Goal: Task Accomplishment & Management: Complete application form

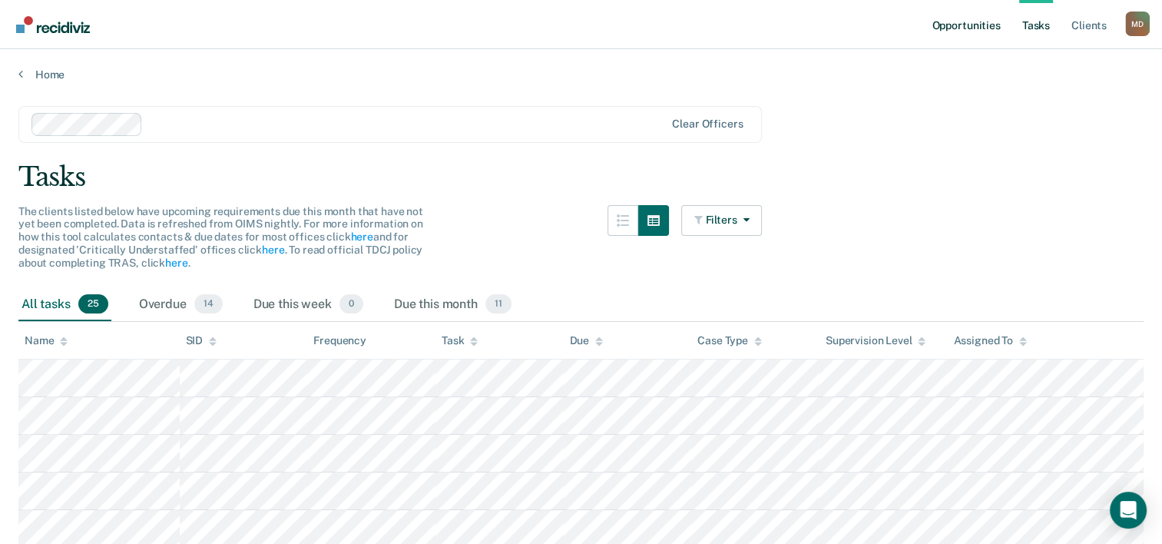
click at [976, 28] on link "Opportunities" at bounding box center [966, 24] width 75 height 49
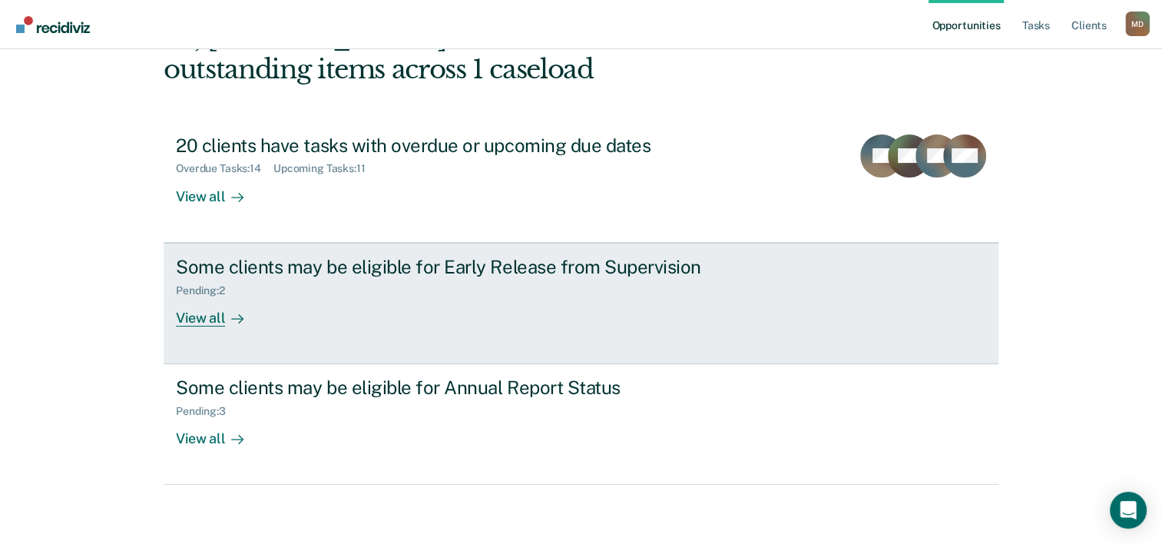
scroll to position [108, 0]
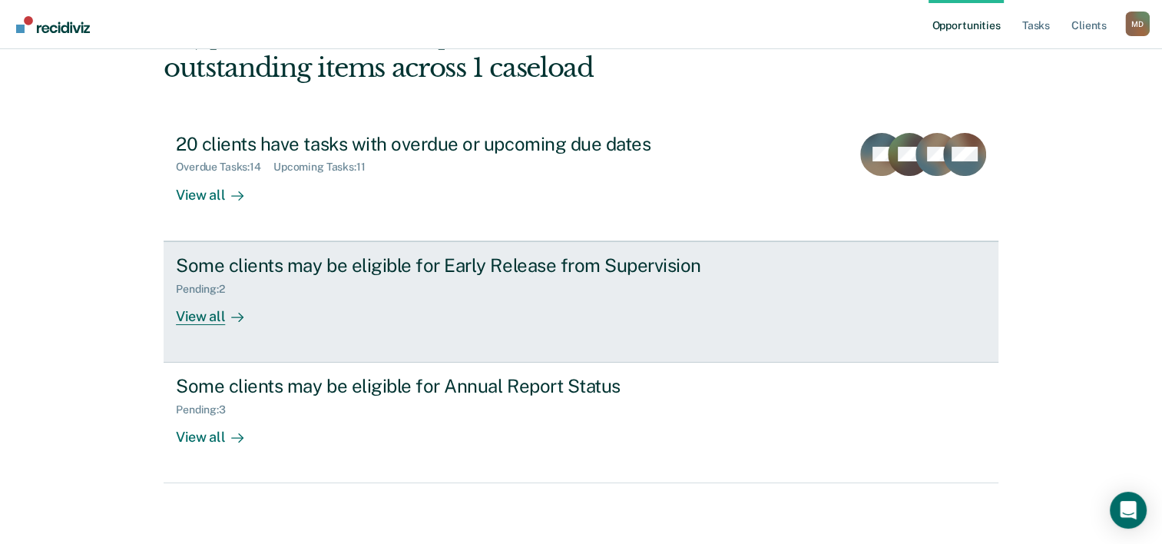
click at [270, 268] on div "Some clients may be eligible for Early Release from Supervision" at bounding box center [445, 265] width 539 height 22
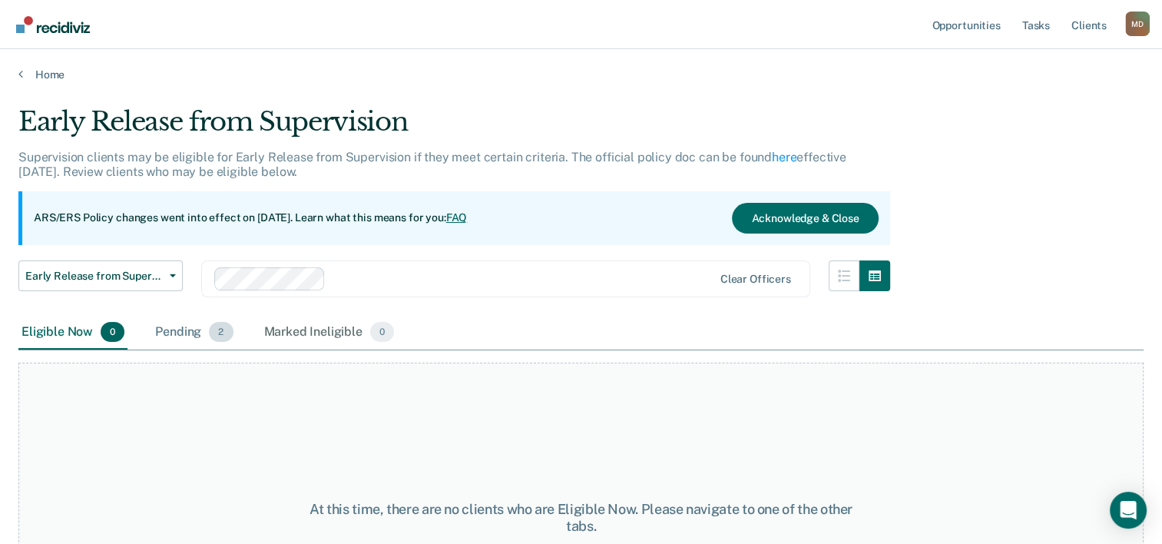
click at [191, 330] on div "Pending 2" at bounding box center [194, 333] width 84 height 34
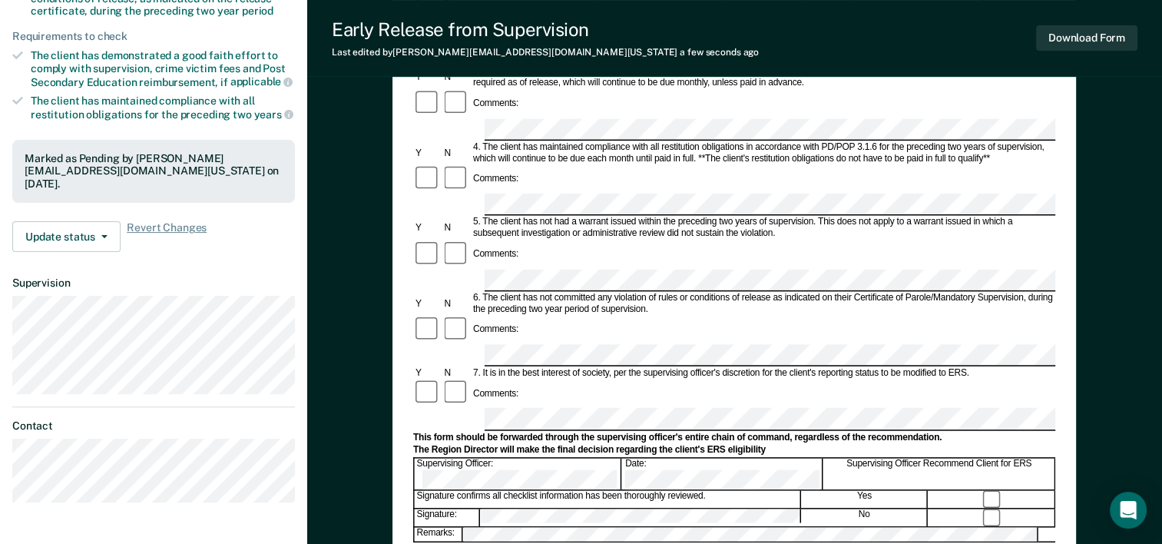
scroll to position [384, 0]
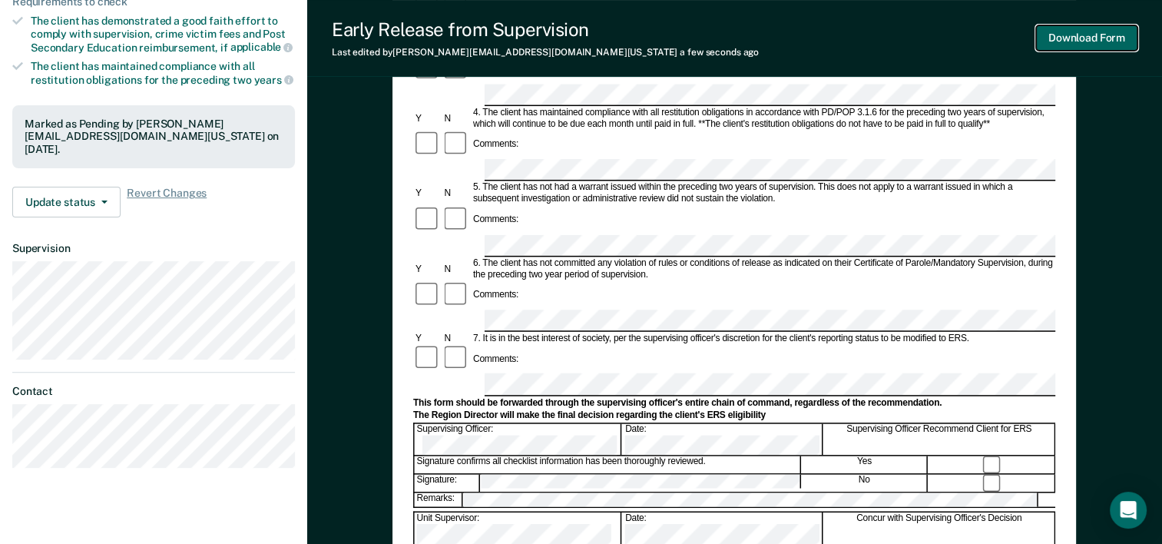
click at [1067, 44] on button "Download Form" at bounding box center [1086, 37] width 101 height 25
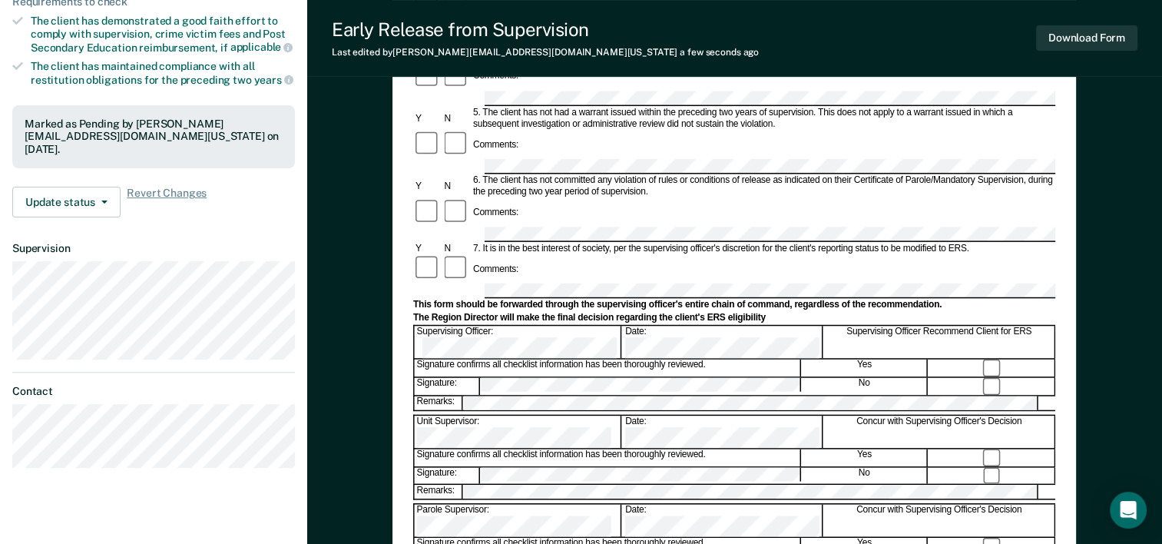
scroll to position [0, 0]
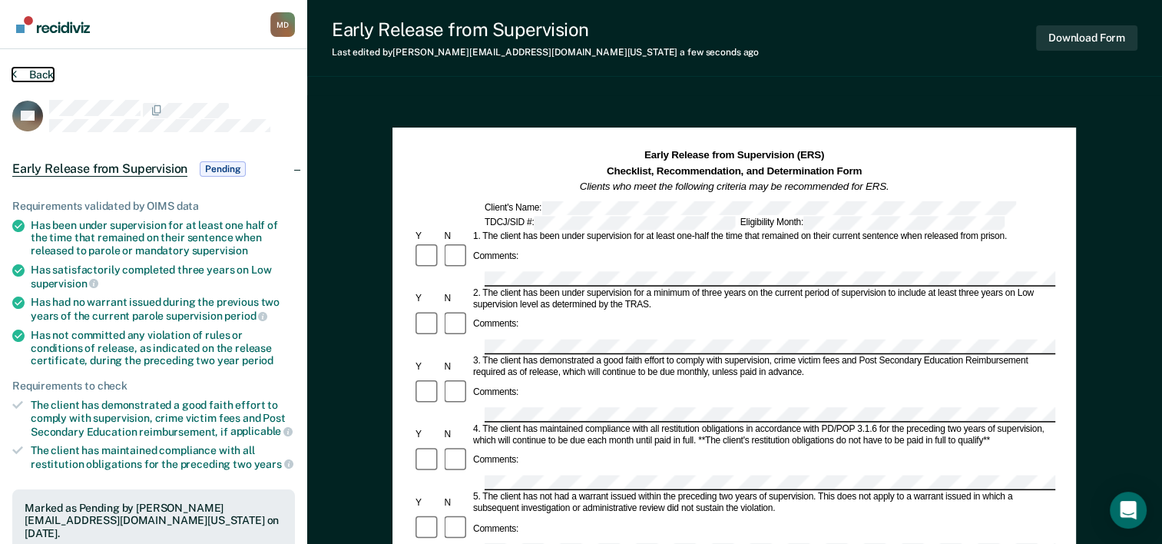
click at [34, 68] on button "Back" at bounding box center [32, 75] width 41 height 14
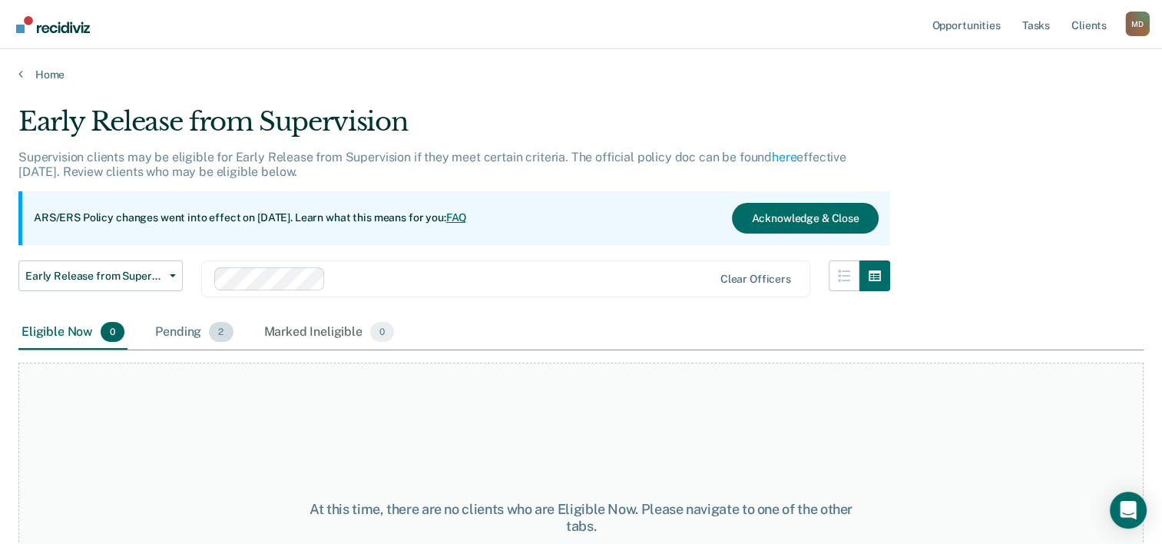
click at [174, 342] on div "Pending 2" at bounding box center [194, 333] width 84 height 34
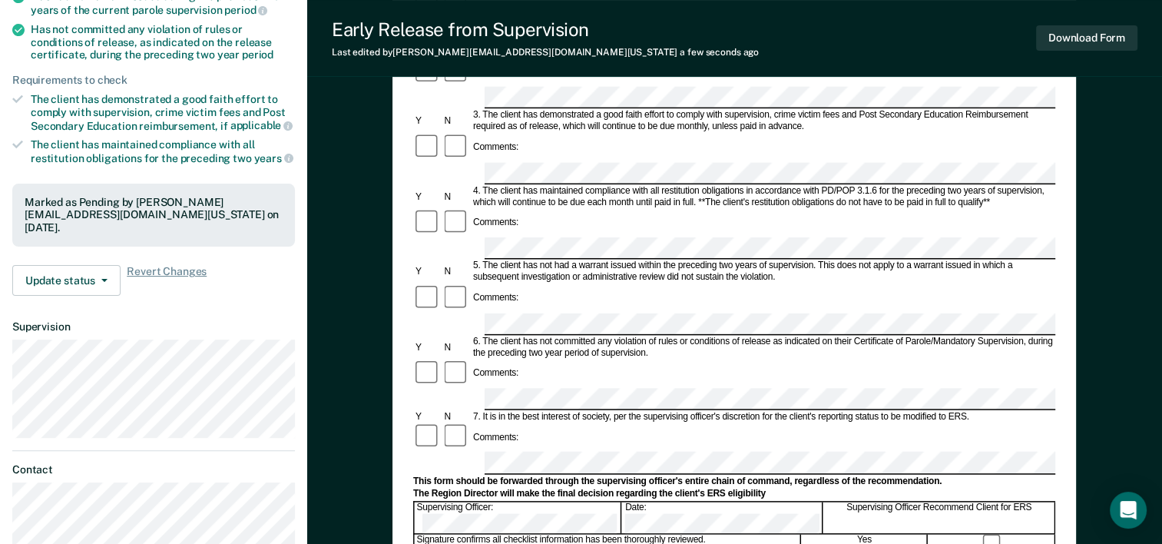
scroll to position [307, 0]
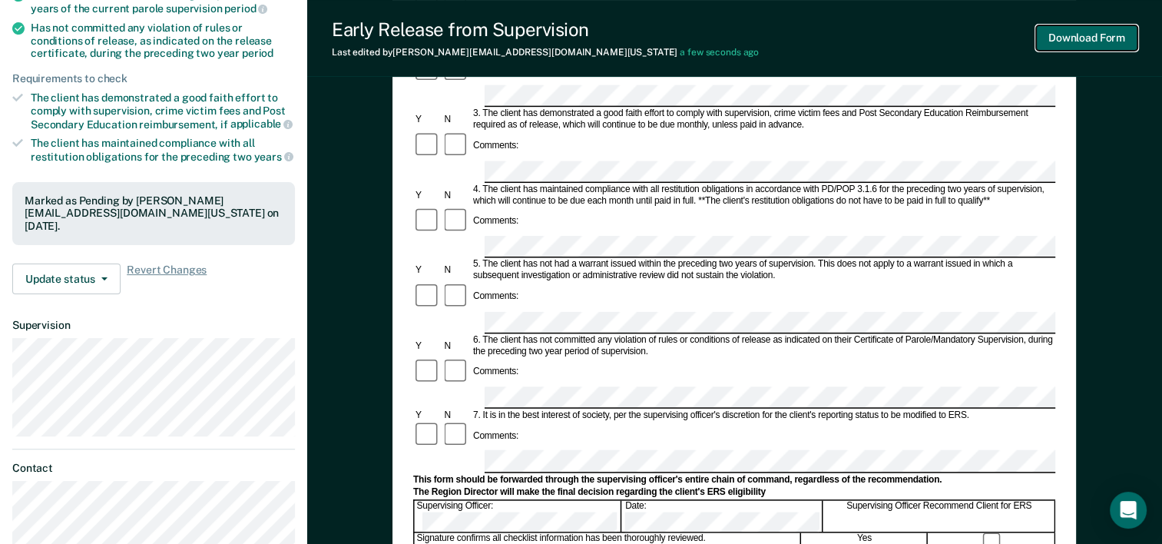
click at [1082, 45] on button "Download Form" at bounding box center [1086, 37] width 101 height 25
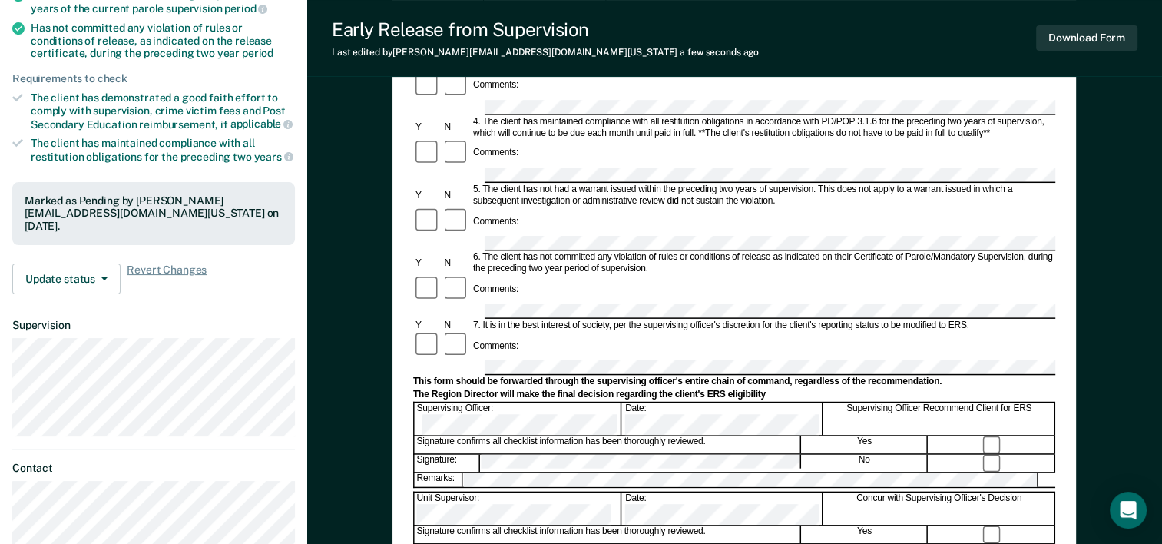
scroll to position [0, 0]
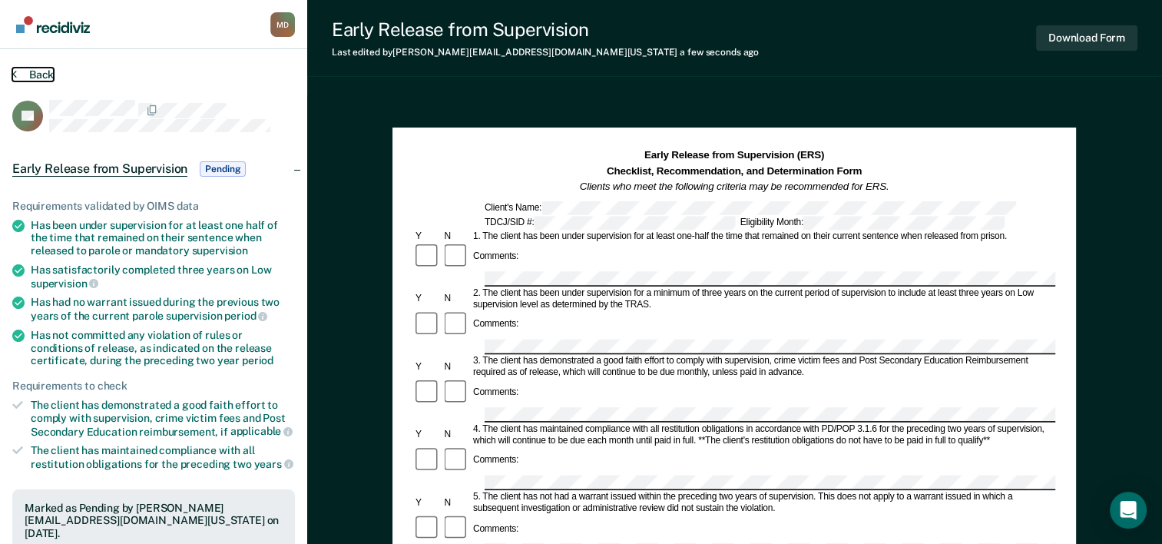
click at [35, 78] on button "Back" at bounding box center [32, 75] width 41 height 14
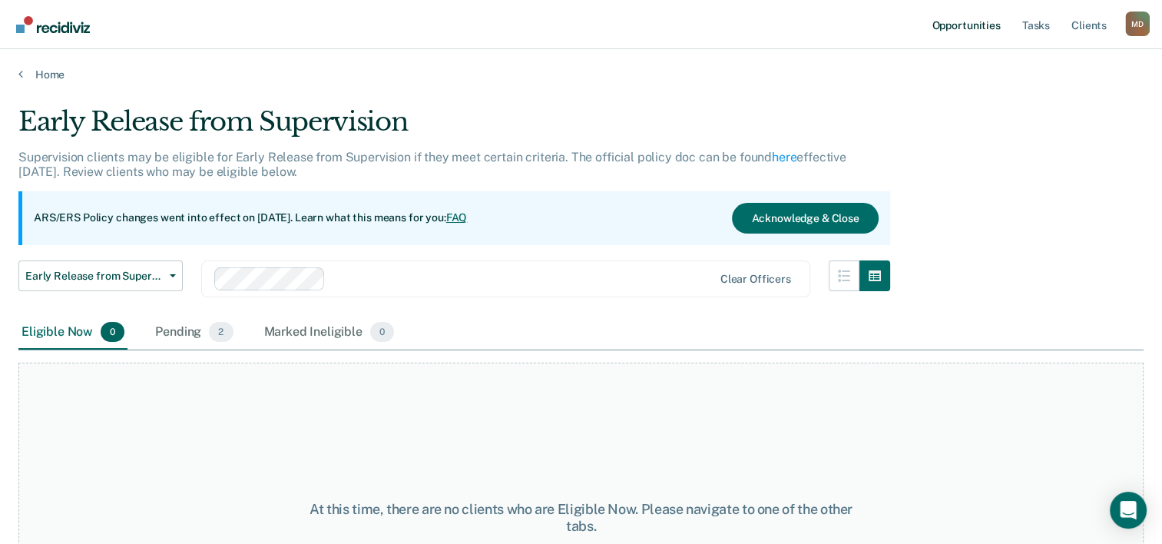
click at [950, 25] on link "Opportunities" at bounding box center [966, 24] width 75 height 49
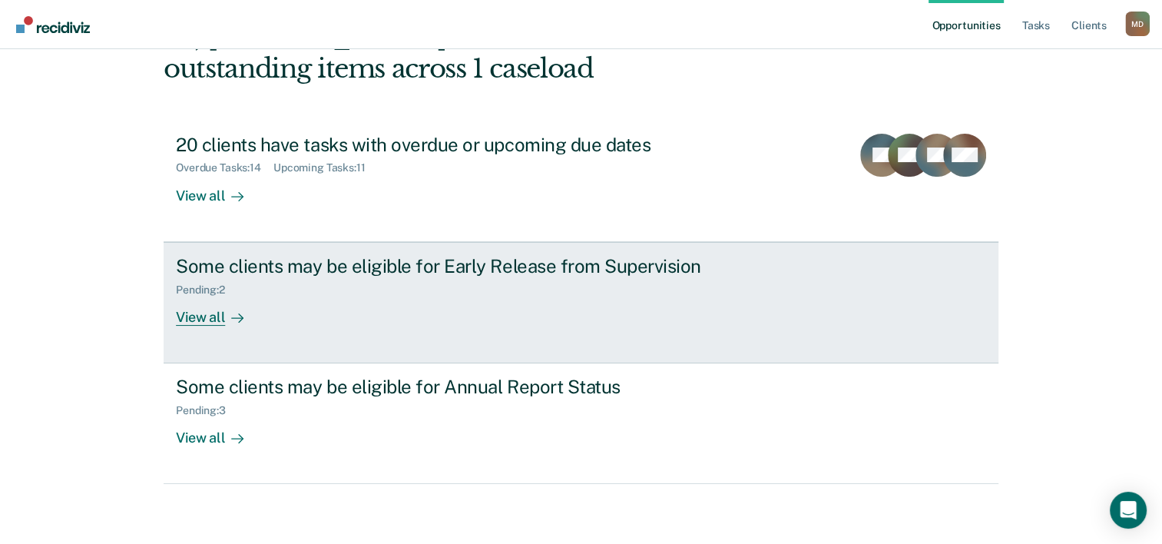
scroll to position [108, 0]
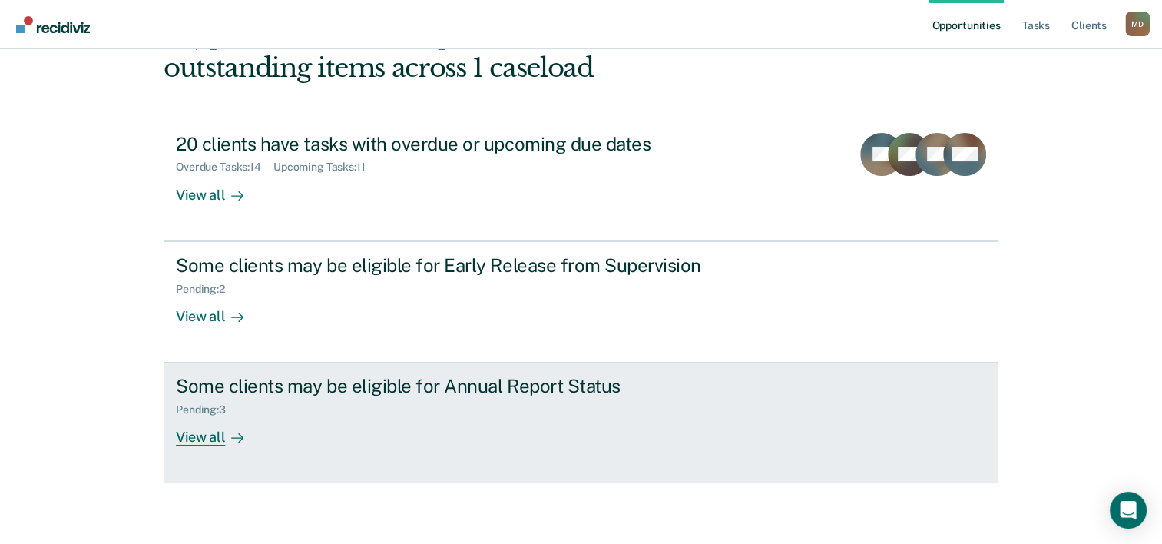
click at [333, 402] on div "Pending : 3" at bounding box center [445, 406] width 539 height 19
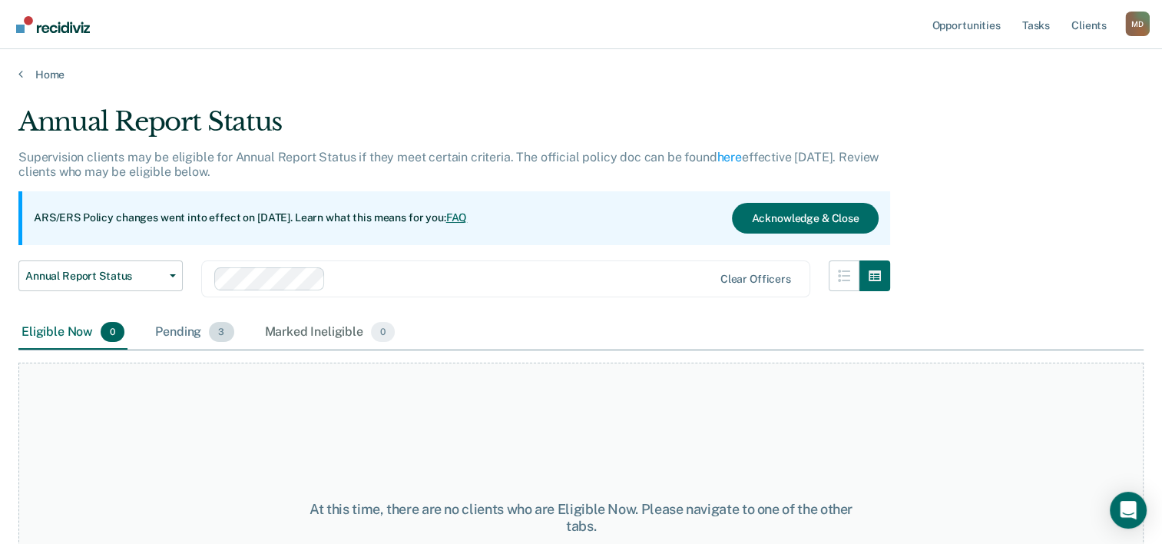
click at [187, 326] on div "Pending 3" at bounding box center [194, 333] width 85 height 34
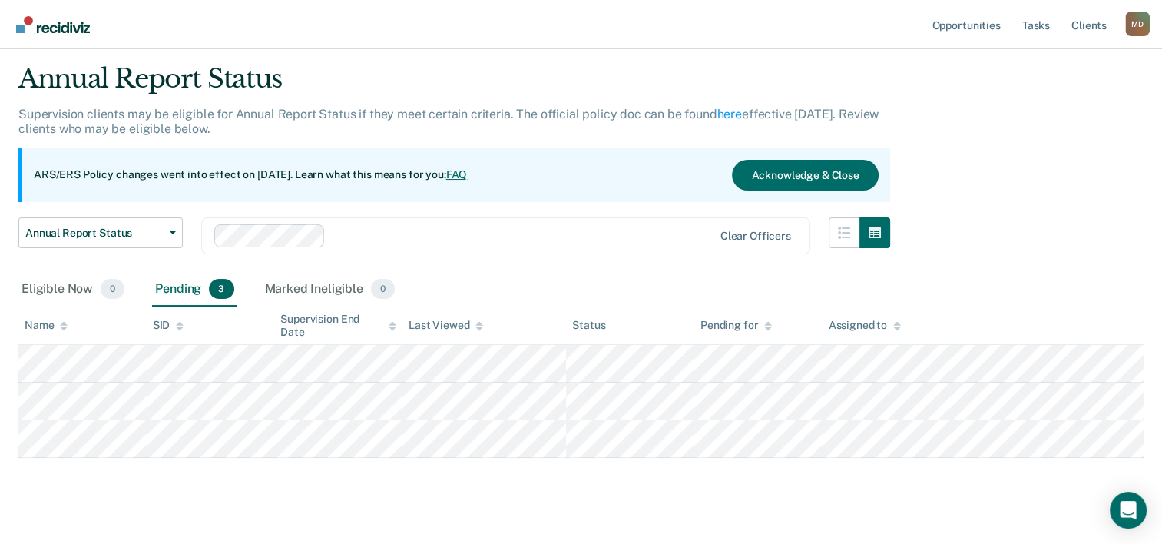
scroll to position [66, 0]
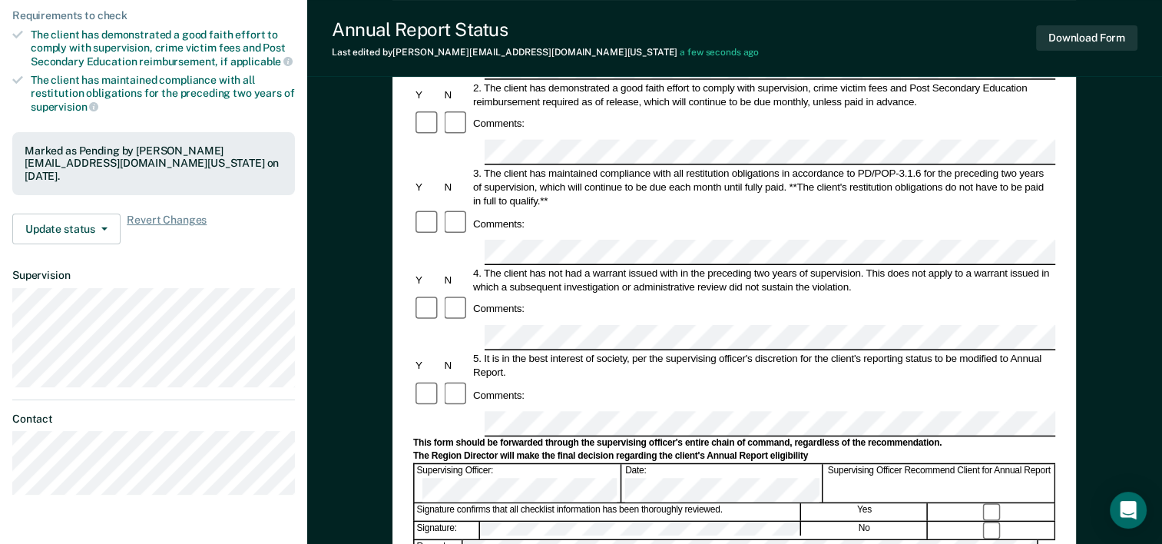
scroll to position [307, 0]
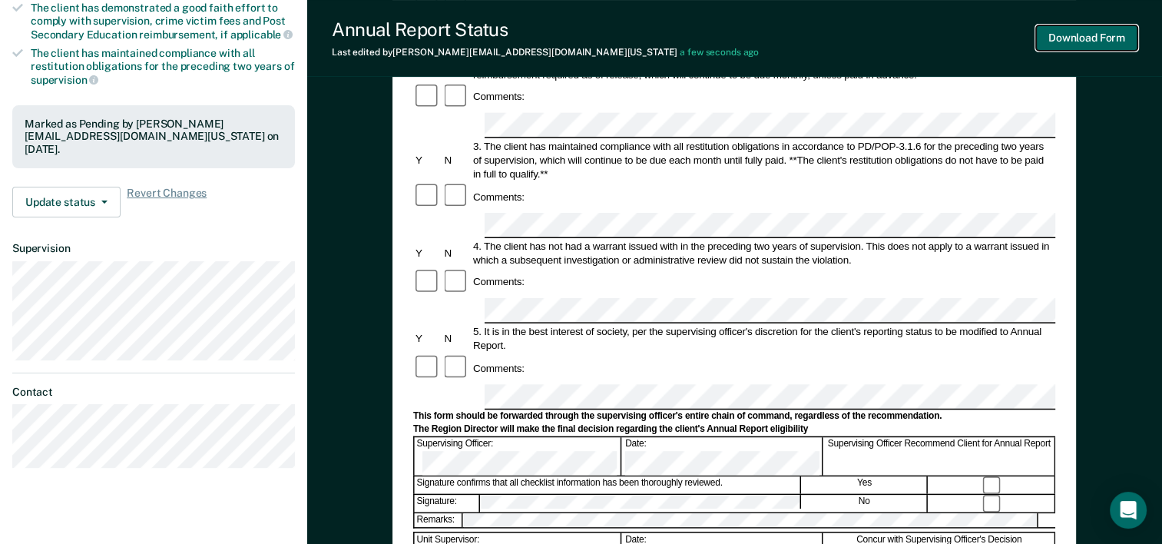
click at [1100, 39] on button "Download Form" at bounding box center [1086, 37] width 101 height 25
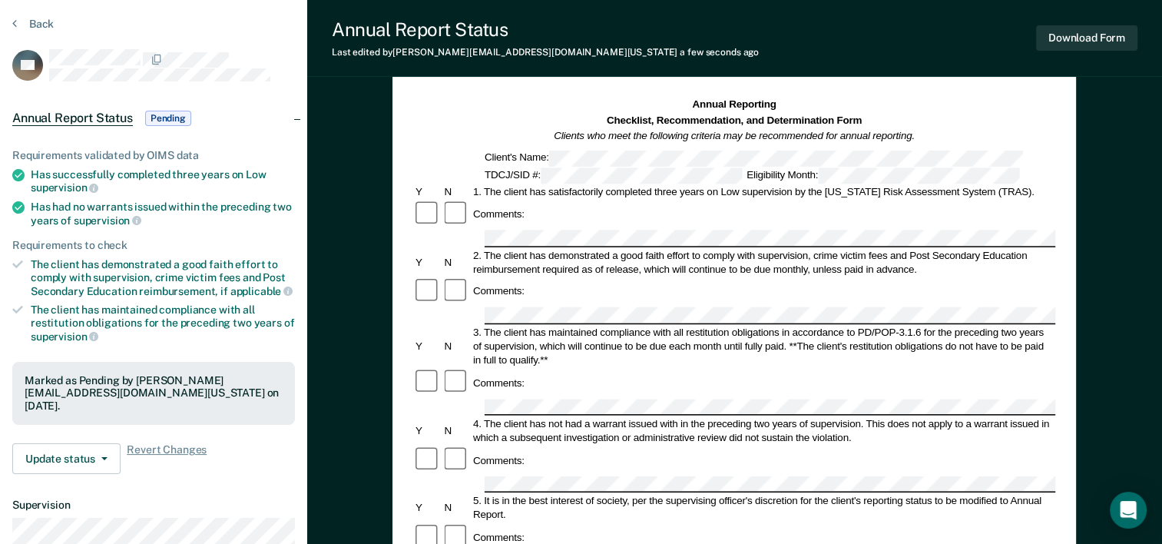
scroll to position [0, 0]
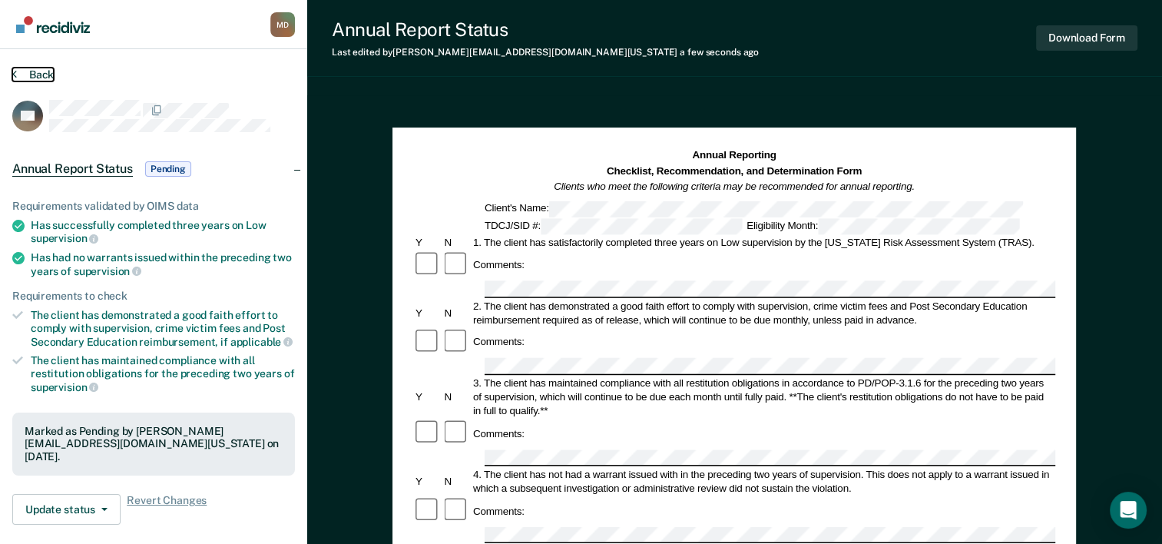
click at [32, 78] on button "Back" at bounding box center [32, 75] width 41 height 14
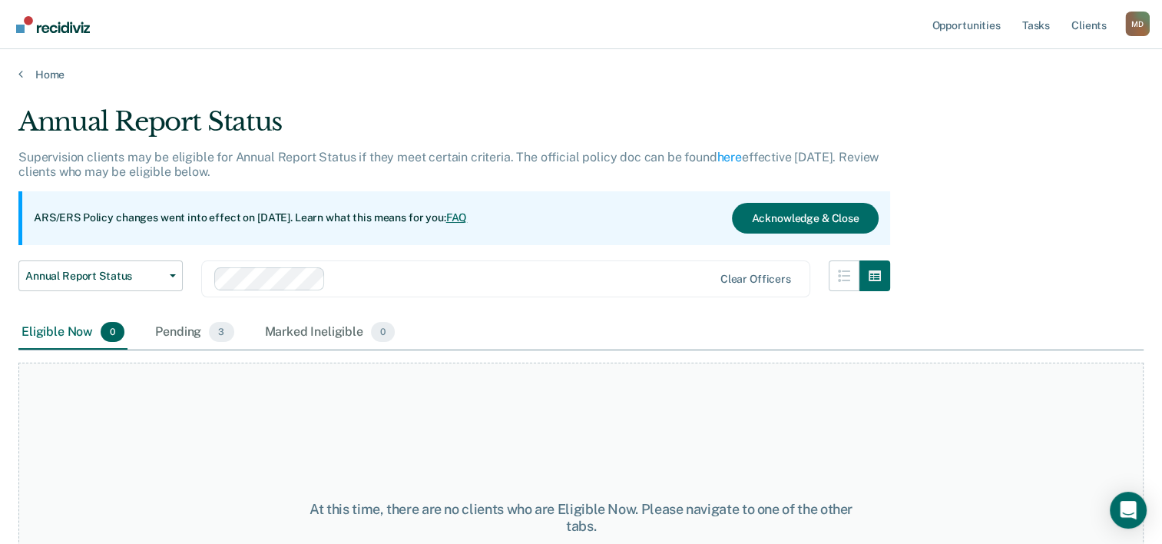
scroll to position [66, 0]
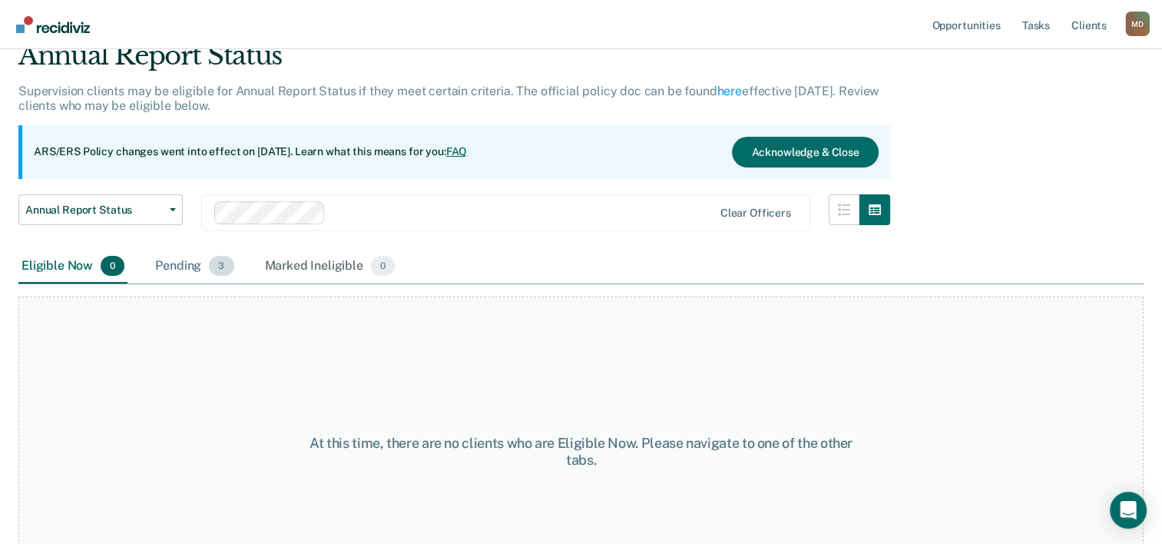
click at [187, 264] on div "Pending 3" at bounding box center [194, 267] width 85 height 34
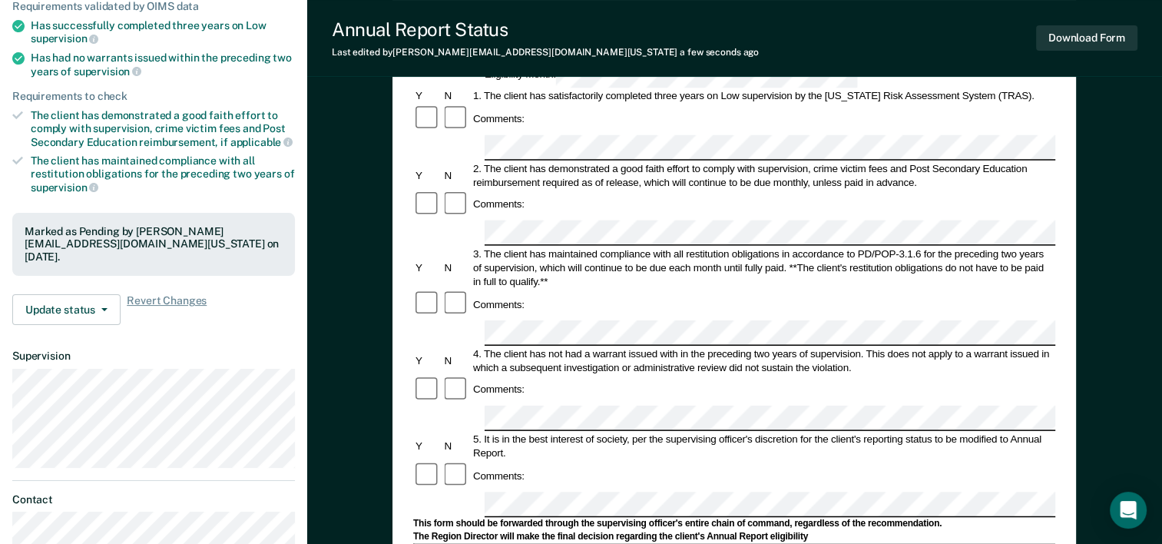
scroll to position [230, 0]
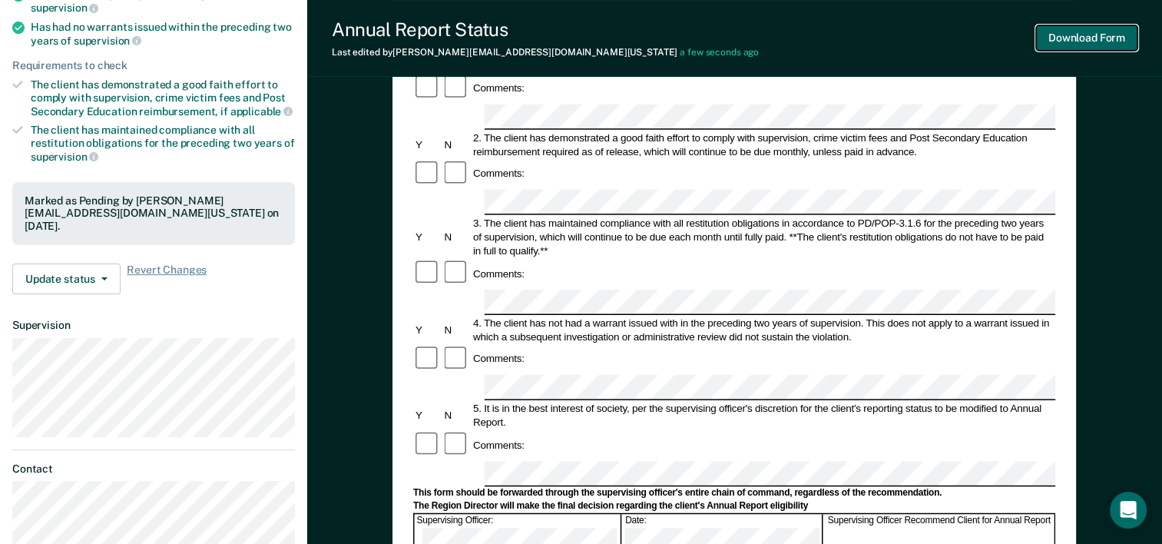
click at [1089, 39] on button "Download Form" at bounding box center [1086, 37] width 101 height 25
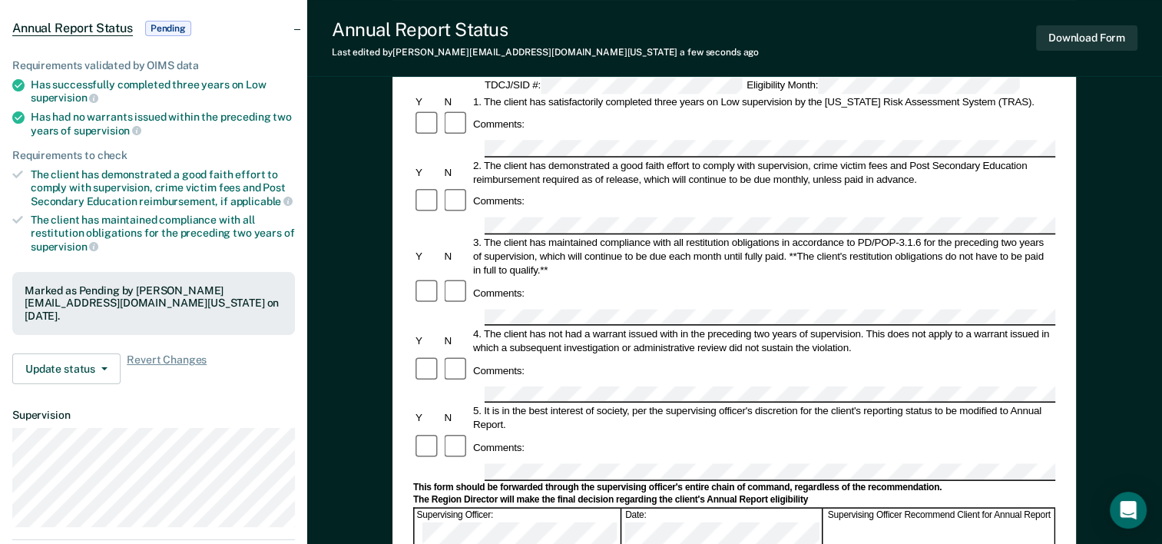
scroll to position [0, 0]
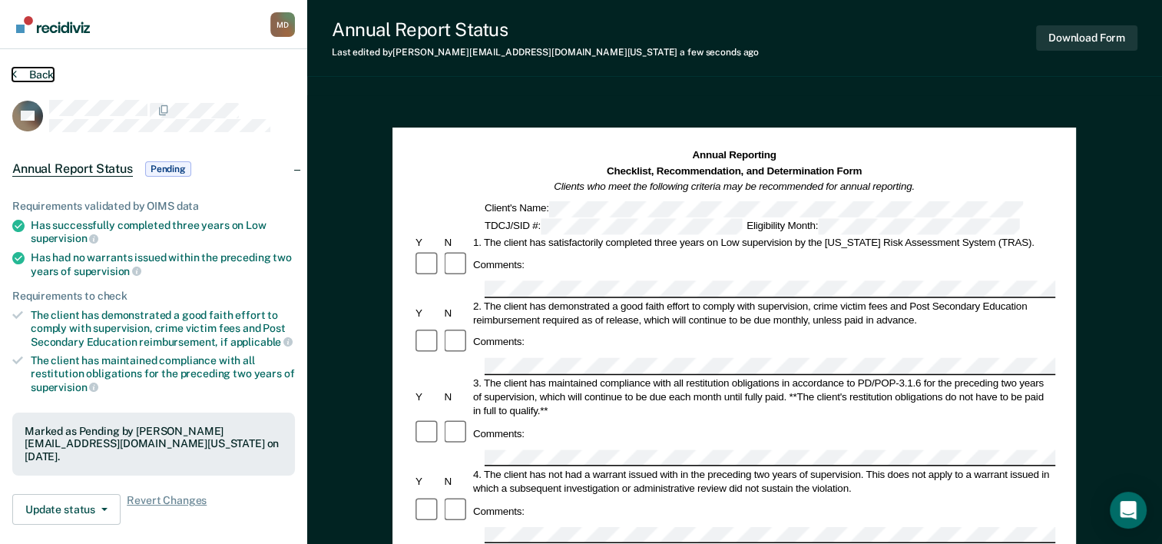
click at [38, 78] on button "Back" at bounding box center [32, 75] width 41 height 14
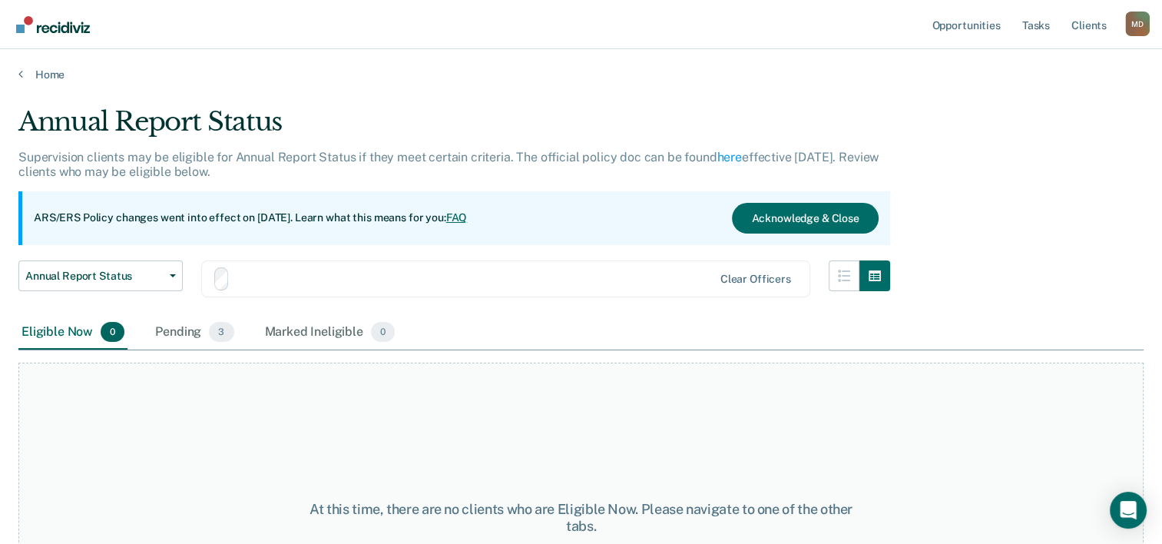
scroll to position [66, 0]
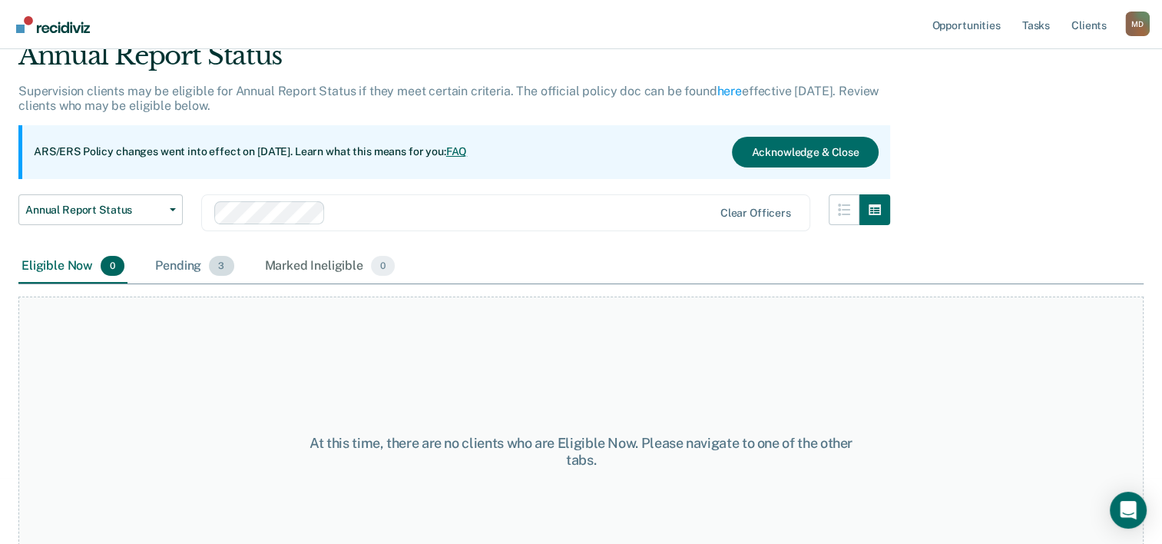
click at [160, 265] on div "Pending 3" at bounding box center [194, 267] width 85 height 34
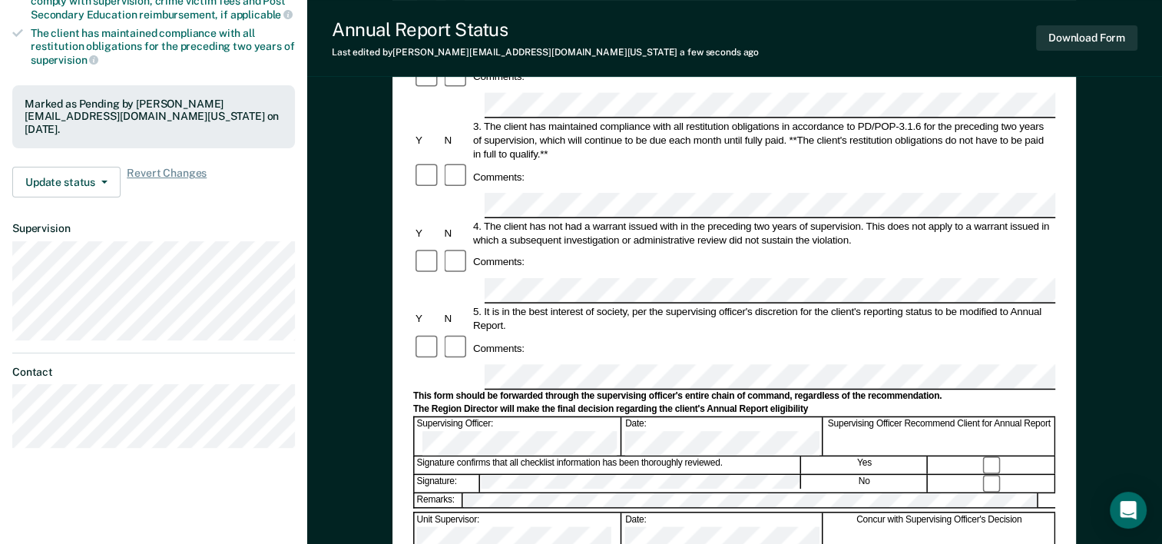
scroll to position [384, 0]
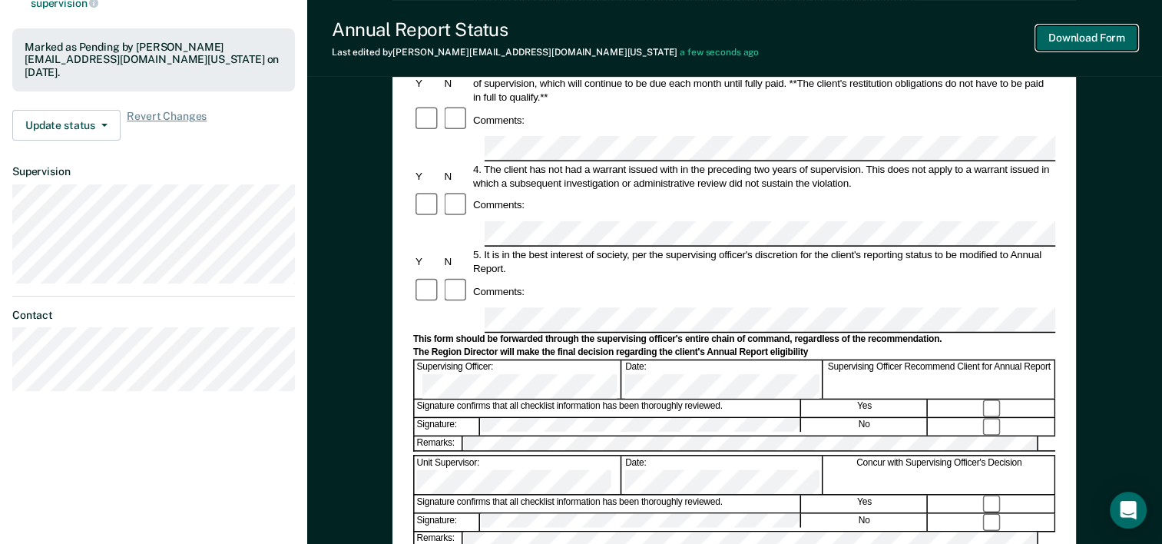
click at [1063, 48] on button "Download Form" at bounding box center [1086, 37] width 101 height 25
